Goal: Use online tool/utility: Utilize a website feature to perform a specific function

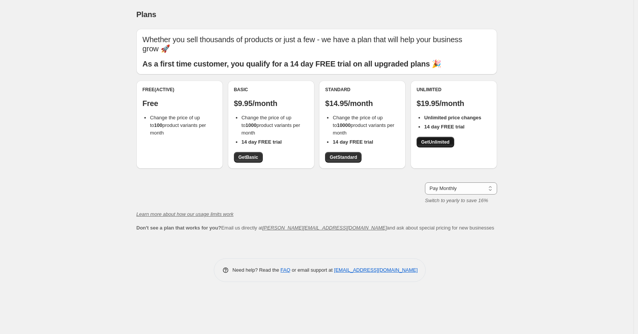
click at [440, 137] on link "Get Unlimited" at bounding box center [435, 142] width 38 height 11
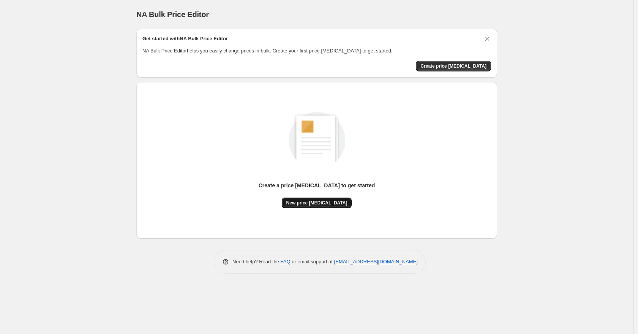
click at [316, 200] on span "New price change job" at bounding box center [316, 203] width 61 height 6
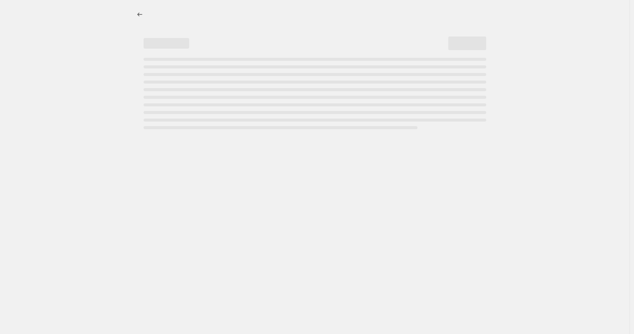
select select "percentage"
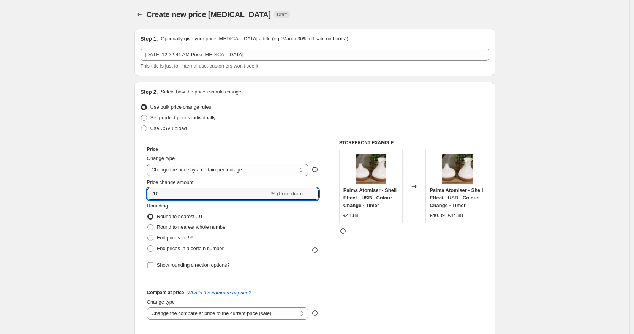
drag, startPoint x: 193, startPoint y: 191, endPoint x: 138, endPoint y: 190, distance: 54.7
click at [139, 190] on div "Step 2. Select how the prices should change Use bulk price change rules Set pro…" at bounding box center [314, 215] width 361 height 267
type input "426"
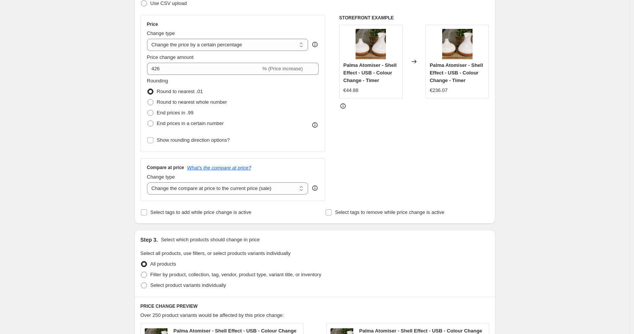
scroll to position [57, 0]
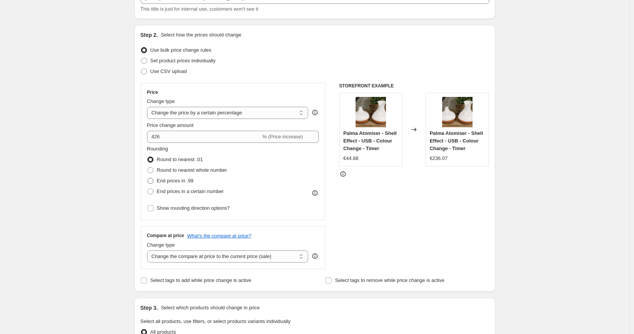
click at [187, 179] on span "End prices in .99" at bounding box center [175, 181] width 37 height 6
click at [148, 178] on input "End prices in .99" at bounding box center [147, 178] width 0 height 0
radio input "true"
click at [194, 170] on span "Round to nearest whole number" at bounding box center [192, 170] width 70 height 6
click at [148, 167] on input "Round to nearest whole number" at bounding box center [147, 167] width 0 height 0
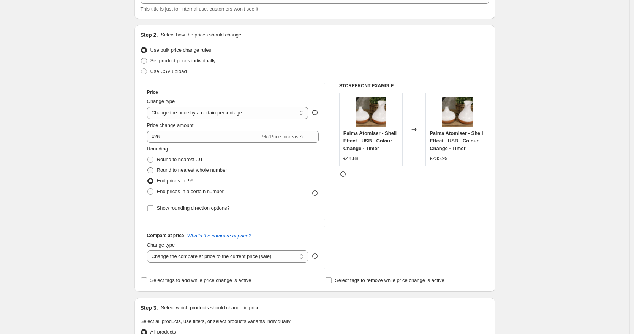
radio input "true"
click at [188, 179] on span "End prices in .99" at bounding box center [175, 181] width 37 height 6
click at [148, 178] on input "End prices in .99" at bounding box center [147, 178] width 0 height 0
radio input "true"
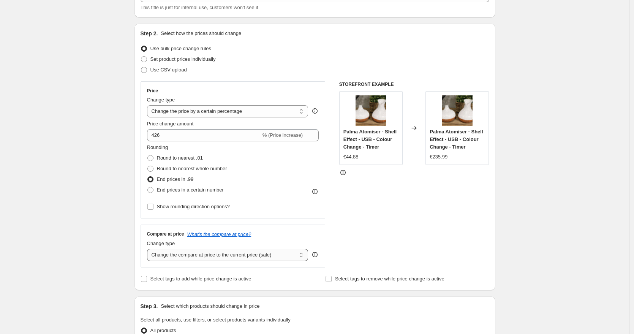
click at [262, 253] on select "Change the compare at price to the current price (sale) Change the compare at p…" at bounding box center [227, 255] width 161 height 12
select select "remove"
click at [149, 249] on select "Change the compare at price to the current price (sale) Change the compare at p…" at bounding box center [227, 255] width 161 height 12
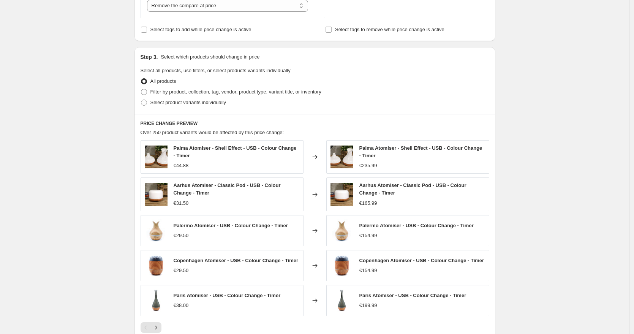
scroll to position [395, 0]
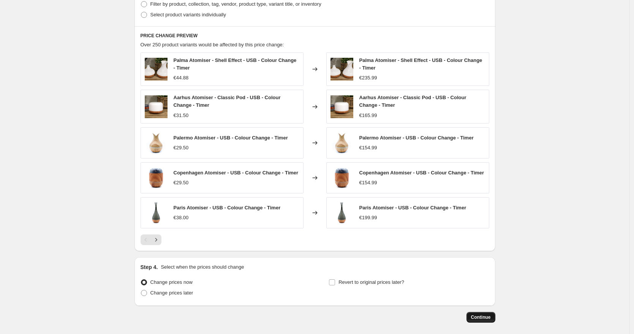
click at [481, 316] on button "Continue" at bounding box center [480, 317] width 29 height 11
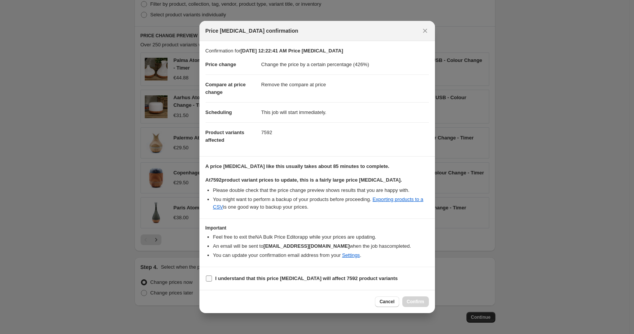
click at [211, 276] on input "I understand that this price change job will affect 7592 product variants" at bounding box center [209, 278] width 6 height 6
checkbox input "true"
click at [415, 301] on span "Confirm" at bounding box center [415, 301] width 17 height 6
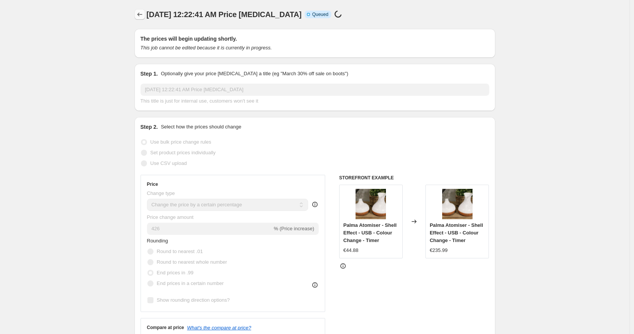
click at [137, 13] on button "Price change jobs" at bounding box center [139, 14] width 11 height 11
